Goal: Find specific page/section: Find specific page/section

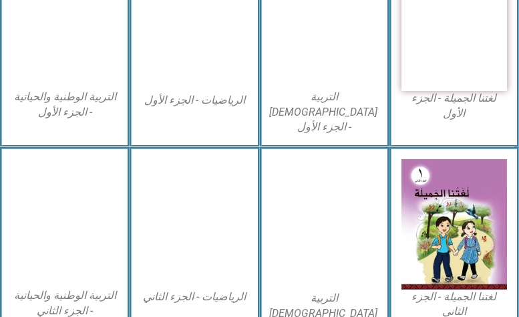
scroll to position [468, 0]
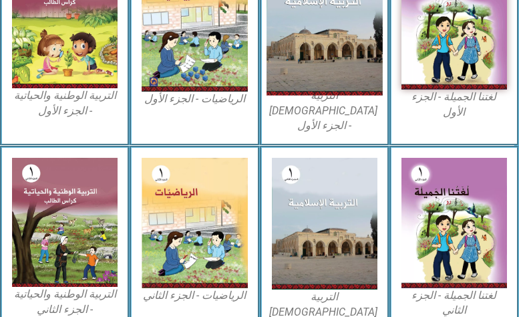
click at [348, 21] on img at bounding box center [325, 24] width 116 height 142
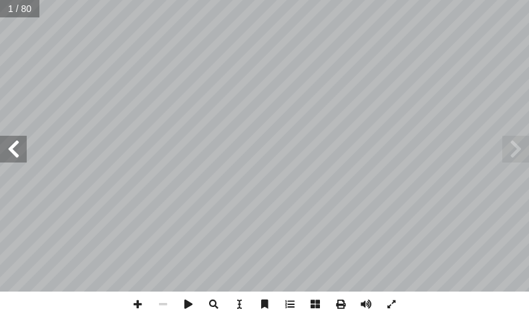
click at [11, 141] on span at bounding box center [13, 149] width 27 height 27
click at [17, 142] on span at bounding box center [13, 149] width 27 height 27
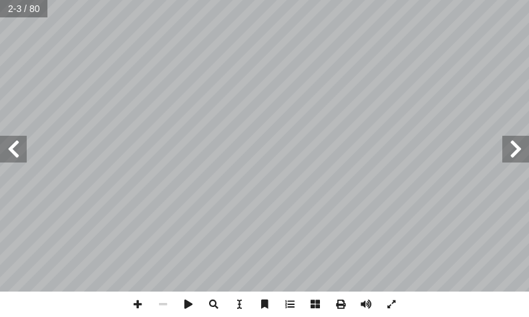
click at [17, 142] on span at bounding box center [13, 149] width 27 height 27
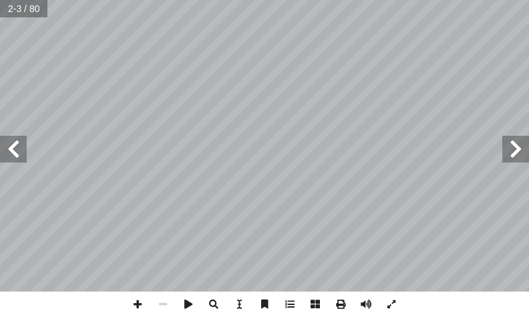
click at [17, 142] on span at bounding box center [13, 149] width 27 height 27
click at [520, 151] on span at bounding box center [516, 149] width 27 height 27
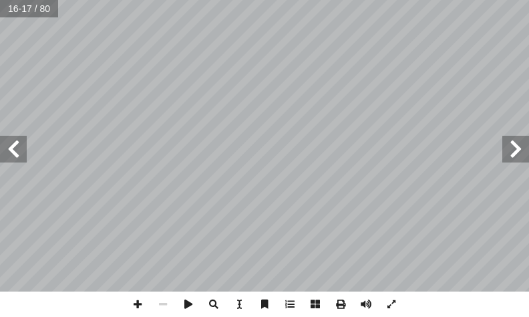
click at [520, 151] on span at bounding box center [516, 149] width 27 height 27
click at [517, 142] on span at bounding box center [516, 149] width 27 height 27
click at [139, 302] on span at bounding box center [137, 303] width 25 height 25
